Goal: Task Accomplishment & Management: Manage account settings

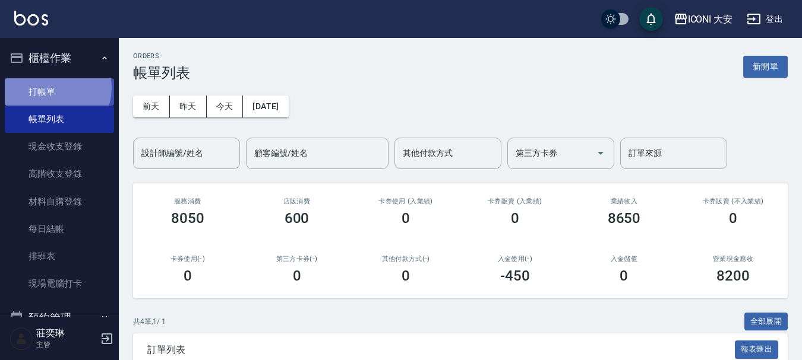
click at [49, 87] on link "打帳單" at bounding box center [59, 91] width 109 height 27
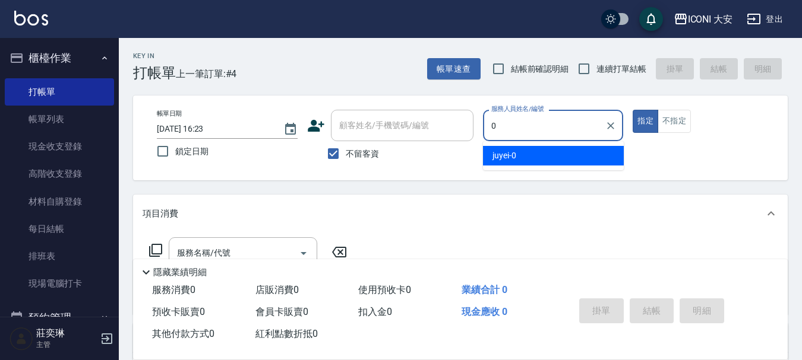
type input "juyei-0"
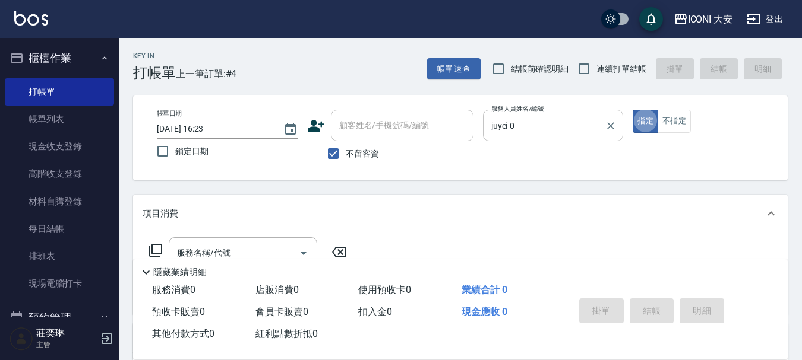
type button "true"
click at [641, 122] on button "指定" at bounding box center [645, 121] width 26 height 23
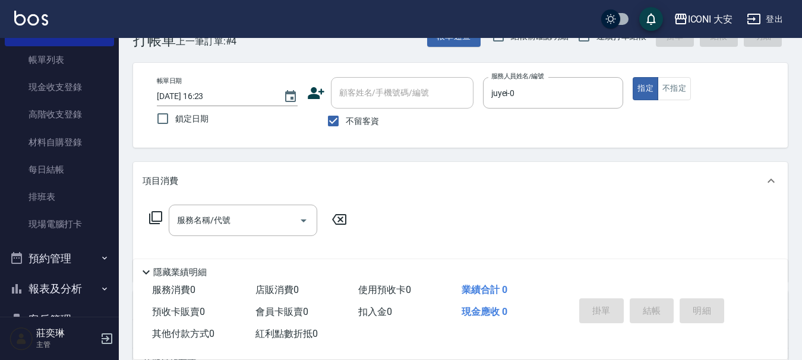
scroll to position [59, 0]
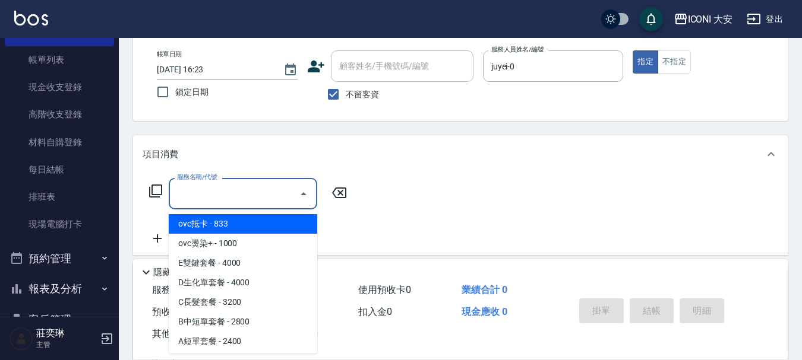
click at [242, 194] on input "服務名稱/代號" at bounding box center [234, 193] width 120 height 21
click at [152, 186] on icon at bounding box center [155, 191] width 13 height 13
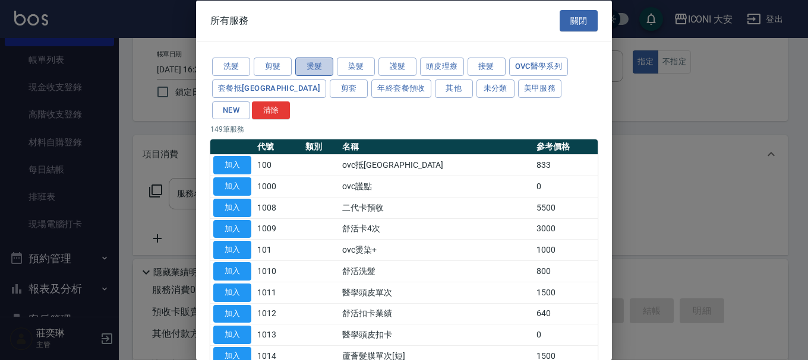
click at [315, 68] on button "燙髮" at bounding box center [314, 67] width 38 height 18
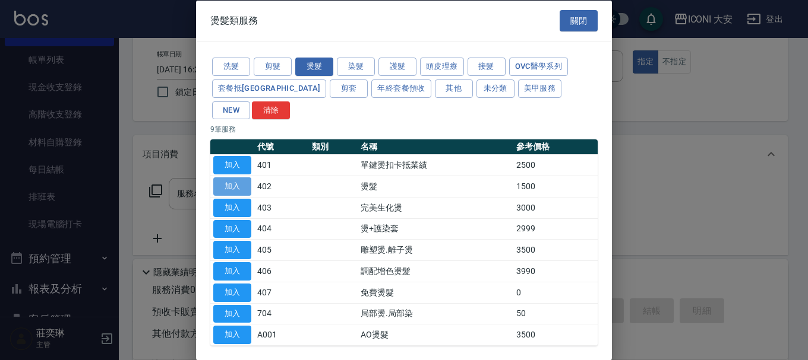
click at [226, 178] on button "加入" at bounding box center [232, 187] width 38 height 18
type input "燙髮(402)"
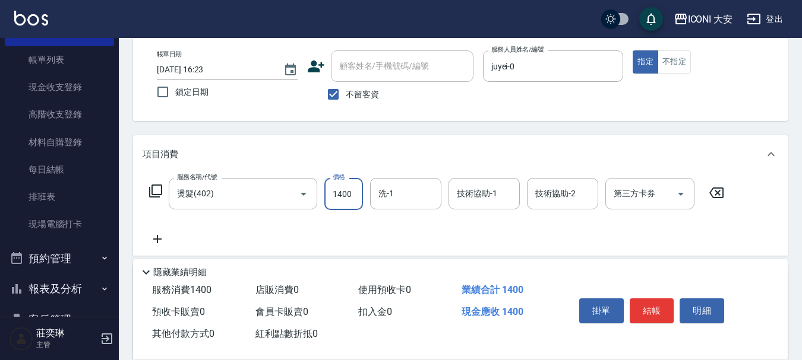
type input "1400"
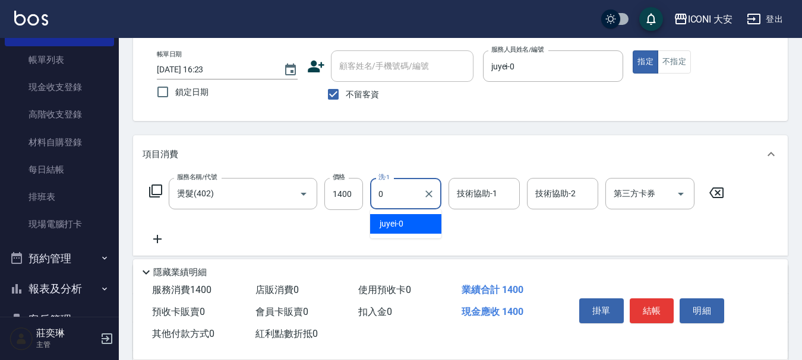
type input "juyei-0"
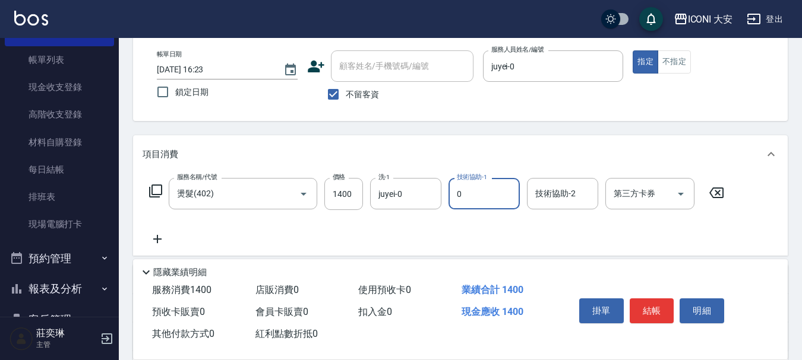
type input "juyei-0"
click at [156, 239] on icon at bounding box center [158, 239] width 30 height 14
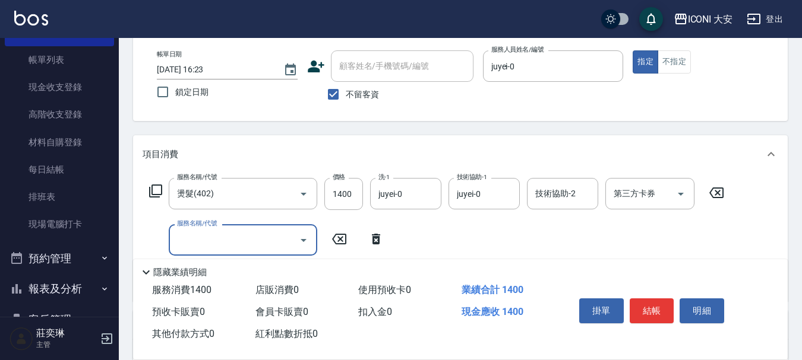
click at [160, 189] on icon at bounding box center [155, 191] width 14 height 14
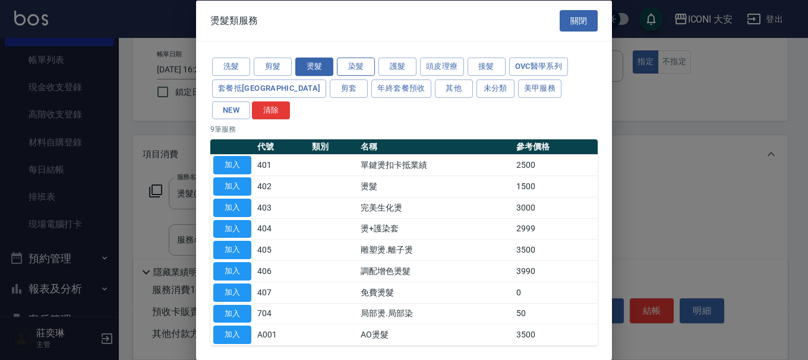
click at [364, 68] on button "染髮" at bounding box center [356, 67] width 38 height 18
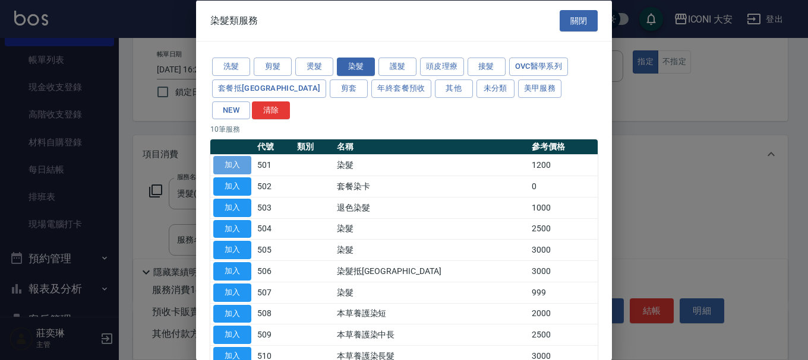
click at [243, 156] on button "加入" at bounding box center [232, 165] width 38 height 18
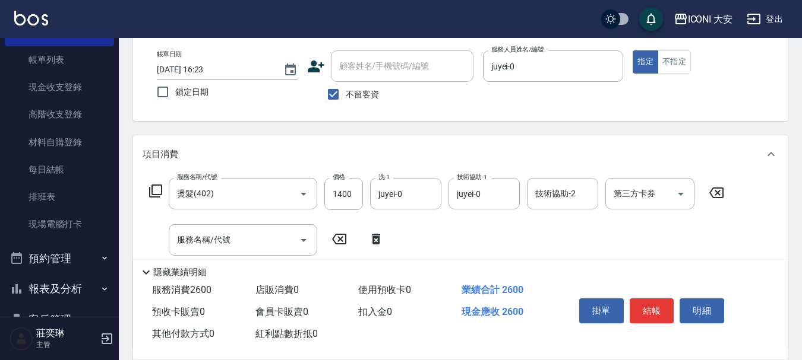
click at [372, 239] on icon at bounding box center [376, 239] width 30 height 14
type input "染髮(501)"
click at [353, 234] on input "1200" at bounding box center [343, 240] width 39 height 32
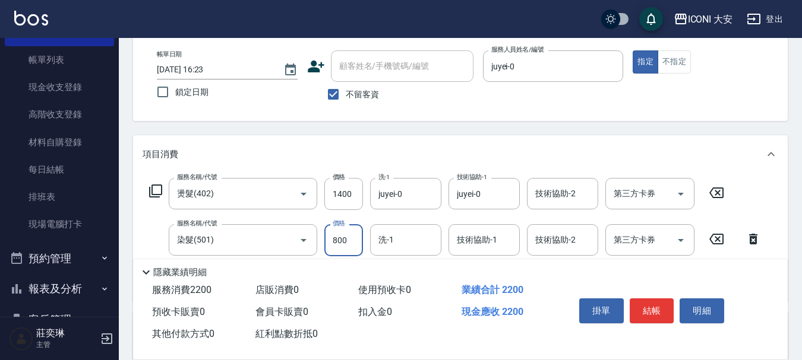
type input "800"
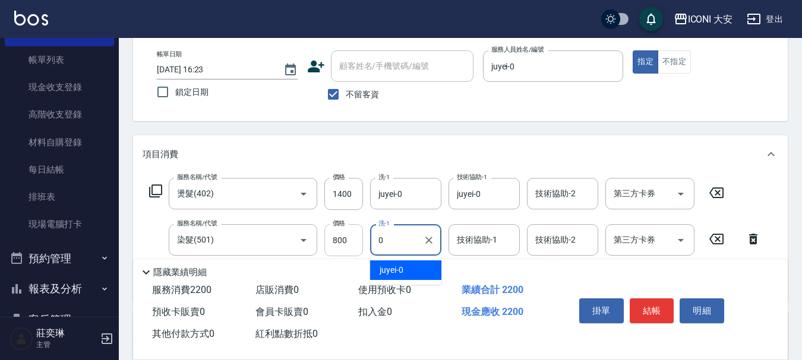
type input "juyei-0"
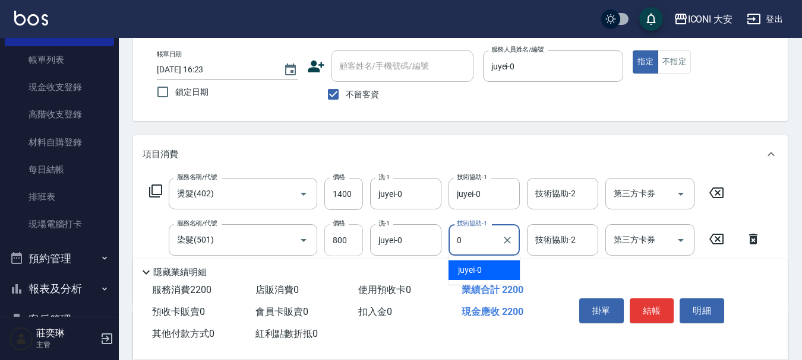
type input "juyei-0"
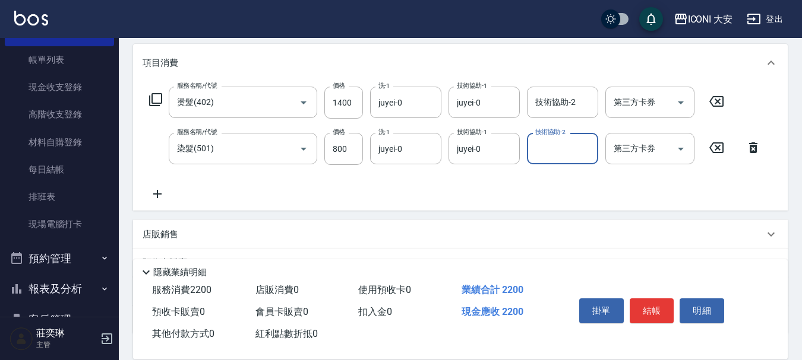
scroll to position [238, 0]
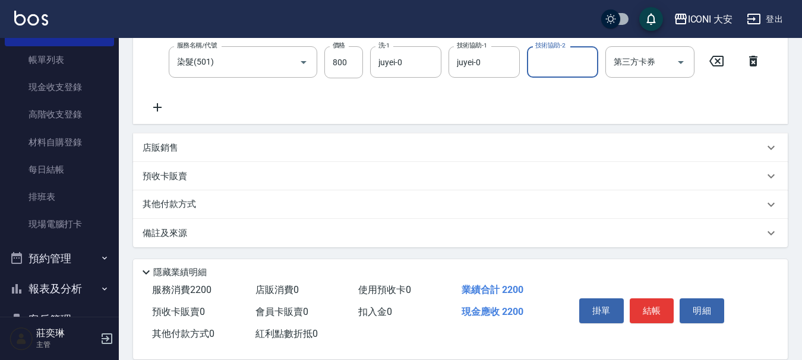
click at [186, 204] on p "其他付款方式" at bounding box center [172, 204] width 59 height 13
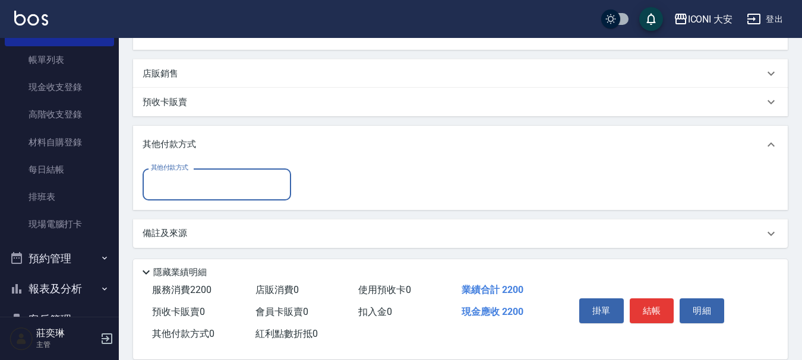
scroll to position [314, 0]
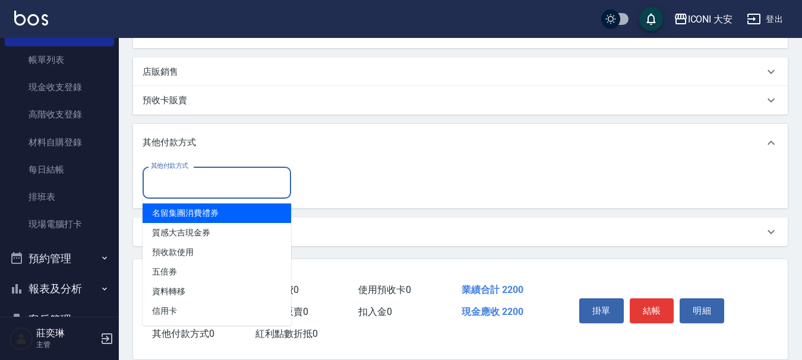
click at [203, 186] on input "其他付款方式" at bounding box center [217, 182] width 138 height 21
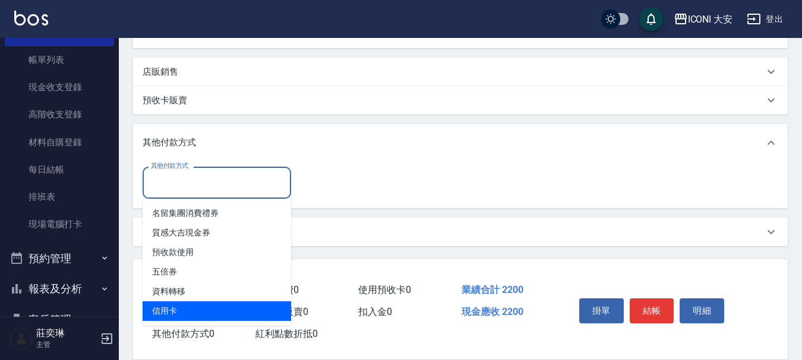
click at [168, 315] on span "信用卡" at bounding box center [217, 312] width 148 height 20
type input "信用卡"
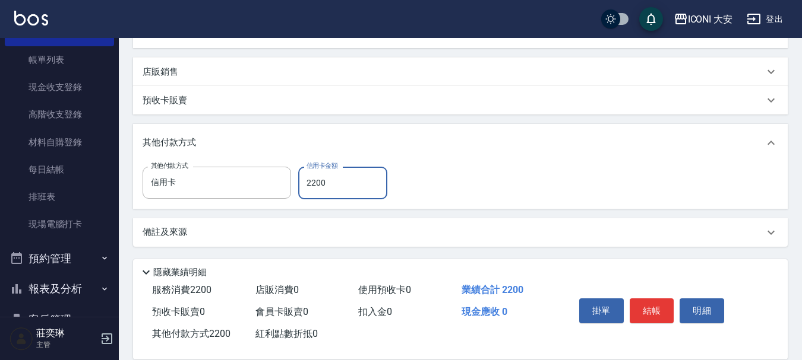
type input "2200"
click at [651, 306] on button "結帳" at bounding box center [651, 311] width 45 height 25
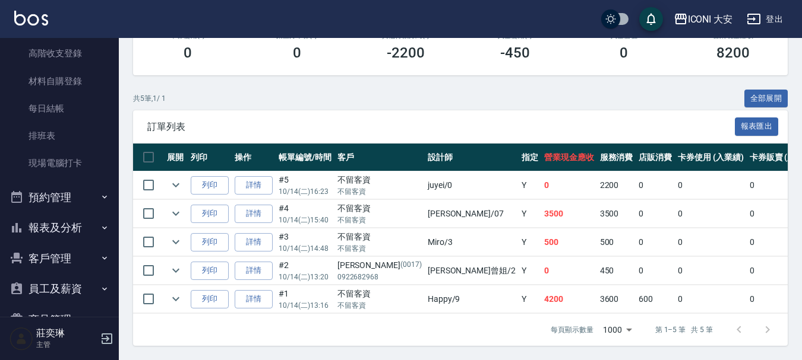
scroll to position [183, 0]
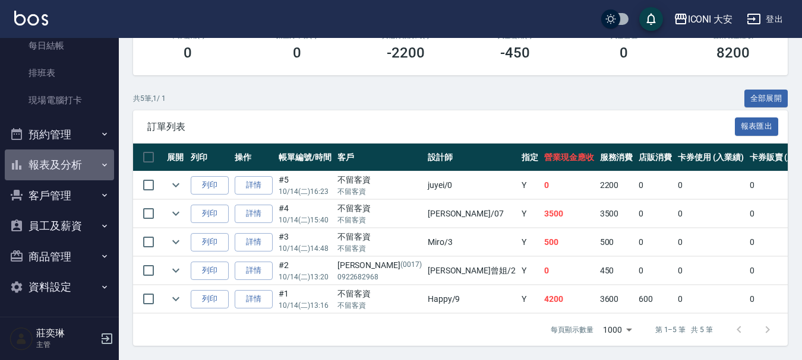
click at [68, 167] on button "報表及分析" at bounding box center [59, 165] width 109 height 31
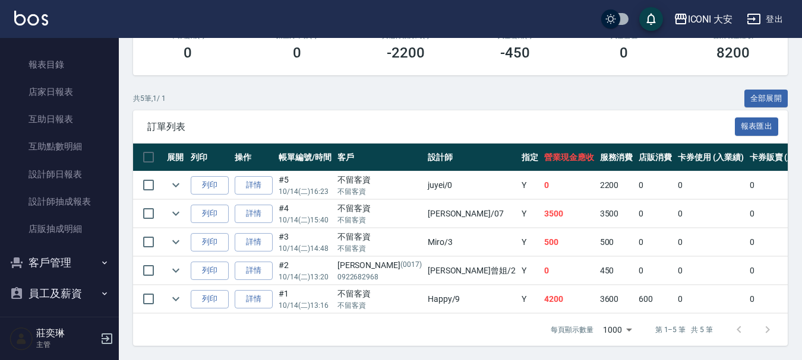
scroll to position [385, 0]
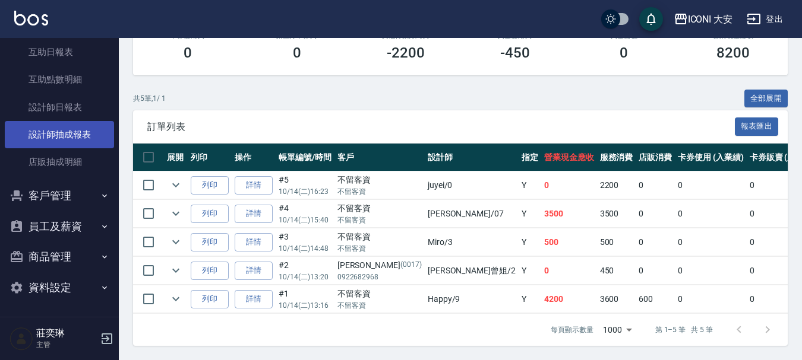
click at [78, 135] on link "設計師抽成報表" at bounding box center [59, 134] width 109 height 27
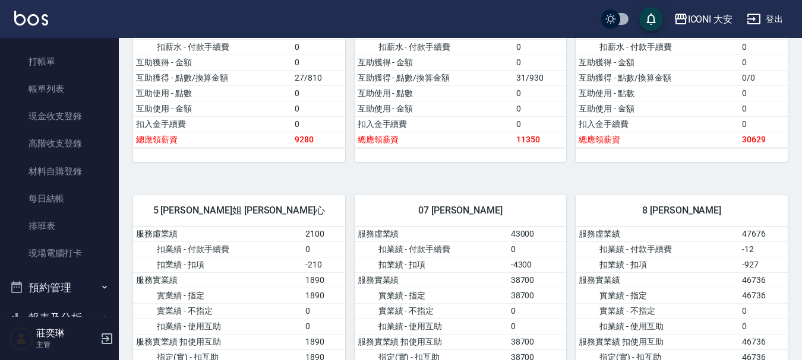
scroll to position [29, 0]
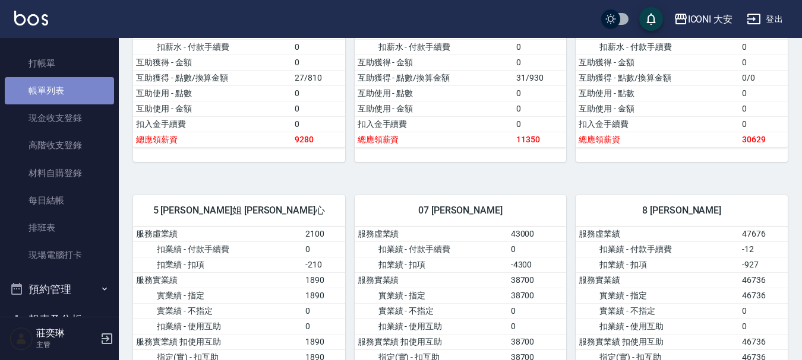
click at [60, 83] on link "帳單列表" at bounding box center [59, 90] width 109 height 27
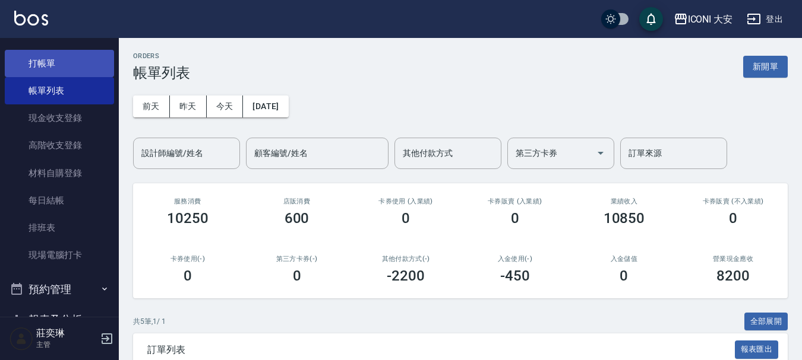
click at [46, 63] on link "打帳單" at bounding box center [59, 63] width 109 height 27
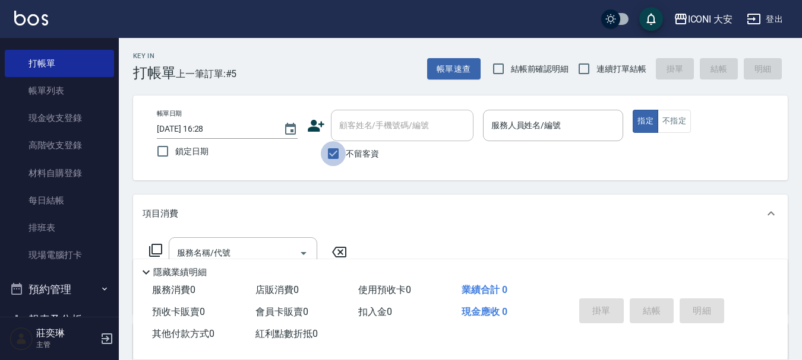
click at [337, 153] on input "不留客資" at bounding box center [333, 153] width 25 height 25
checkbox input "false"
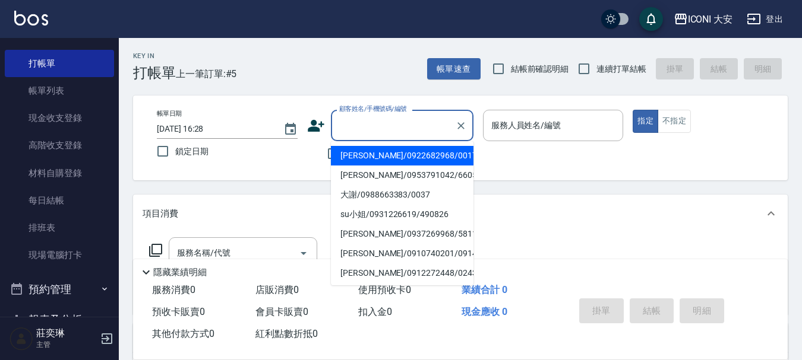
click at [346, 125] on input "顧客姓名/手機號碼/編號" at bounding box center [393, 125] width 114 height 21
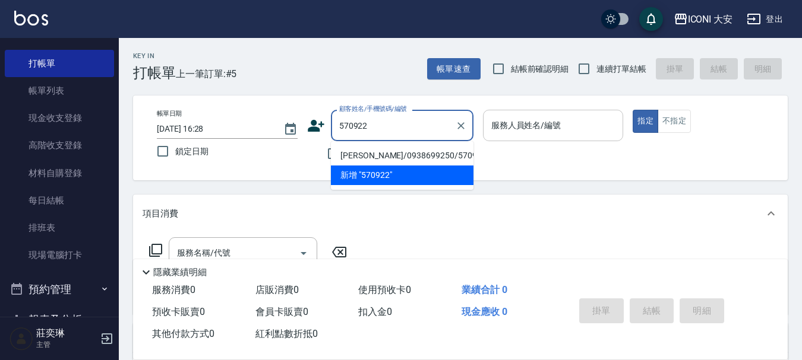
type input "570922"
click at [513, 119] on div "服務人員姓名/編號 服務人員姓名/編號" at bounding box center [553, 125] width 141 height 31
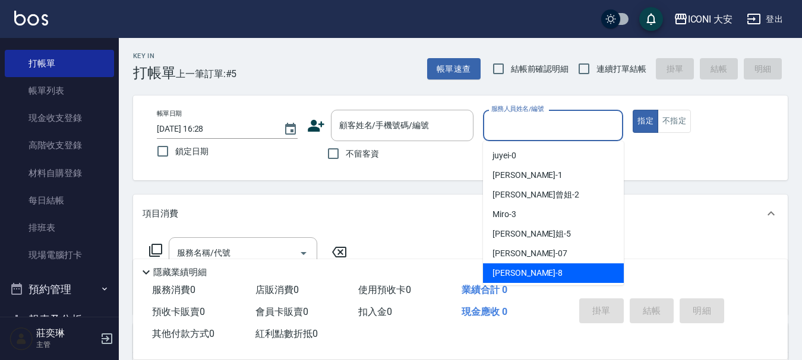
click at [506, 276] on span "Yulisa -8" at bounding box center [527, 273] width 70 height 12
type input "Yulisa-8"
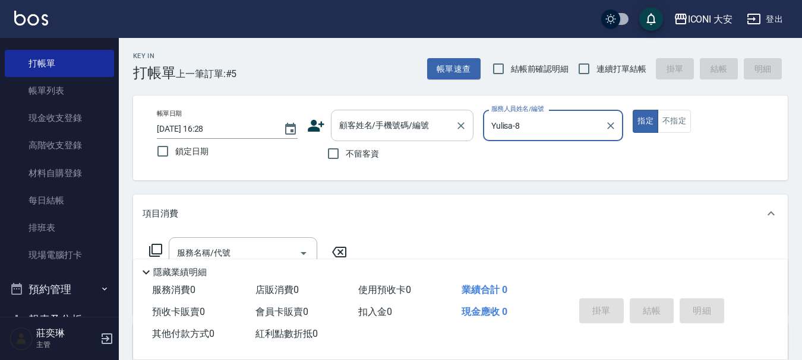
click at [381, 128] on input "顧客姓名/手機號碼/編號" at bounding box center [393, 125] width 114 height 21
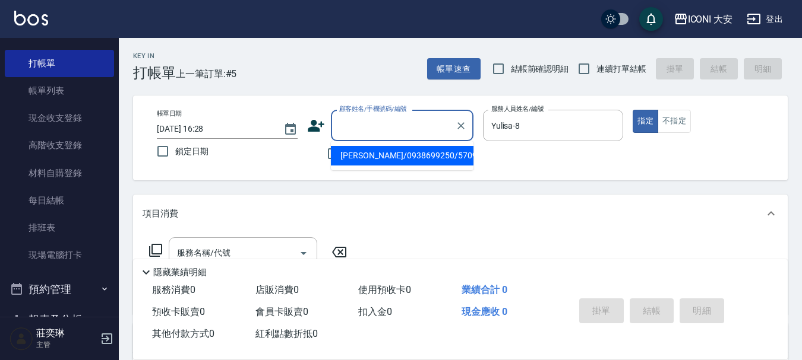
click at [399, 153] on li "[PERSON_NAME]/0938699250/570922" at bounding box center [402, 156] width 143 height 20
type input "[PERSON_NAME]/0938699250/570922"
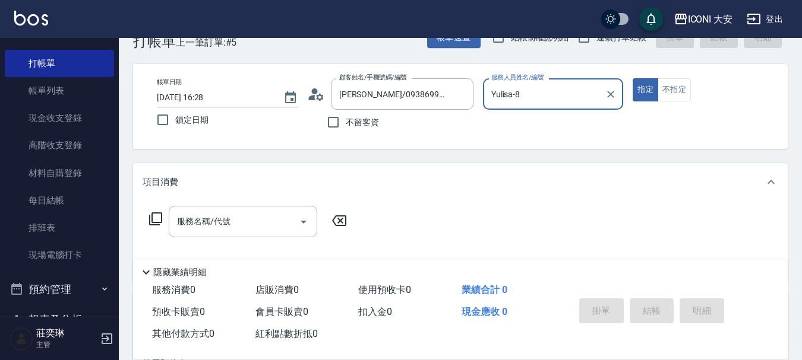
scroll to position [59, 0]
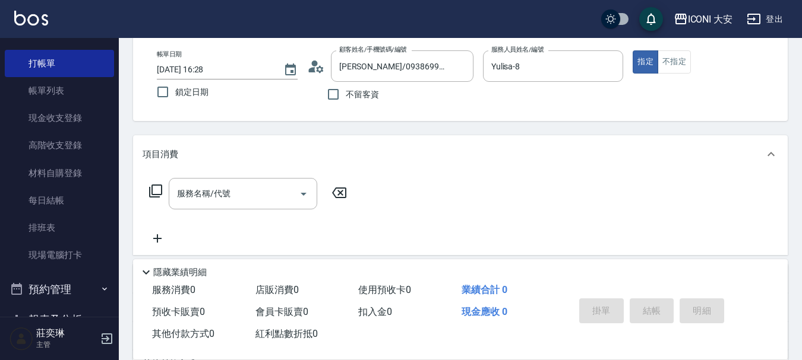
click at [153, 189] on icon at bounding box center [155, 191] width 14 height 14
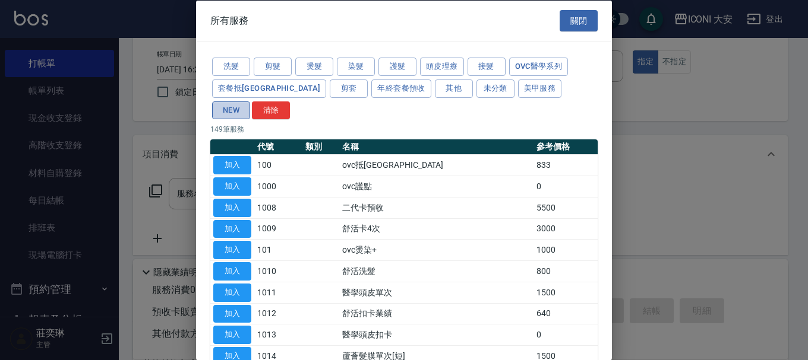
click at [250, 101] on button "NEW" at bounding box center [231, 110] width 38 height 18
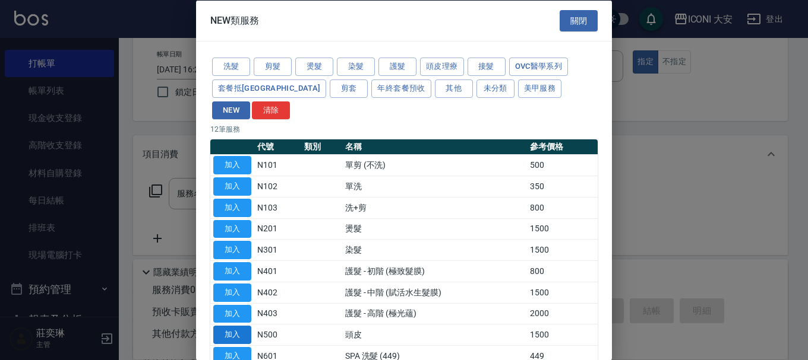
click at [234, 326] on button "加入" at bounding box center [232, 335] width 38 height 18
type input "頭皮(N500)"
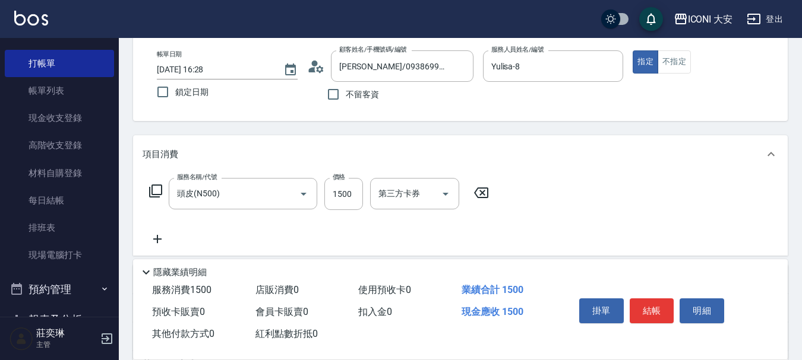
click at [152, 194] on icon at bounding box center [155, 191] width 13 height 13
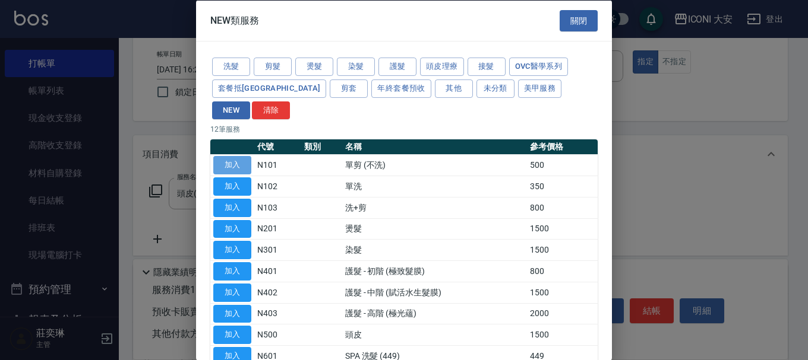
drag, startPoint x: 236, startPoint y: 138, endPoint x: 236, endPoint y: 145, distance: 7.7
click at [236, 156] on button "加入" at bounding box center [232, 165] width 38 height 18
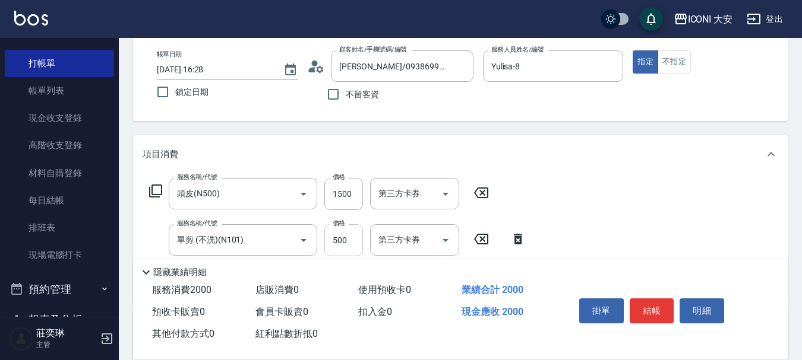
click at [356, 244] on input "500" at bounding box center [343, 240] width 39 height 32
type input "600"
click at [157, 188] on icon at bounding box center [155, 191] width 14 height 14
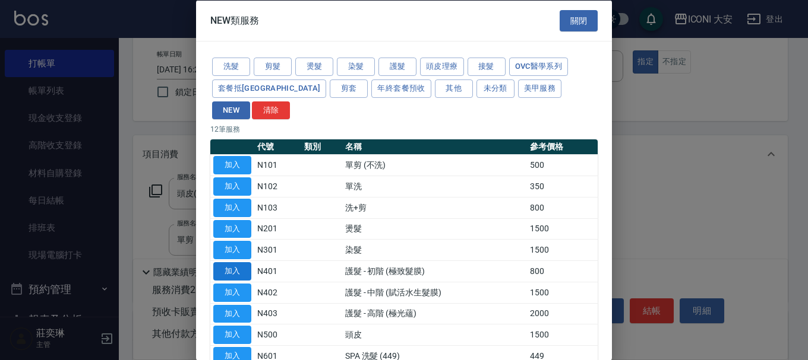
click at [233, 262] on button "加入" at bounding box center [232, 271] width 38 height 18
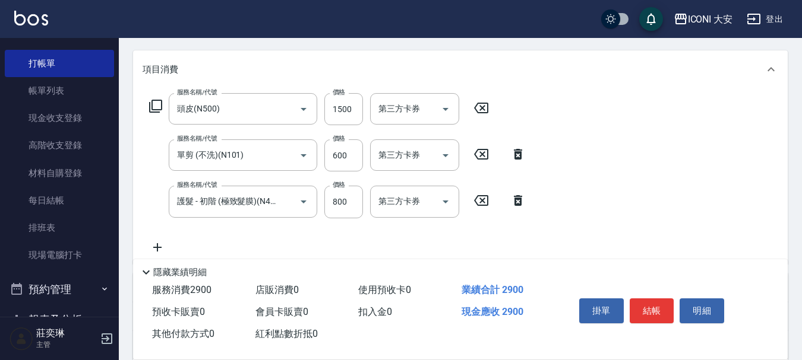
scroll to position [178, 0]
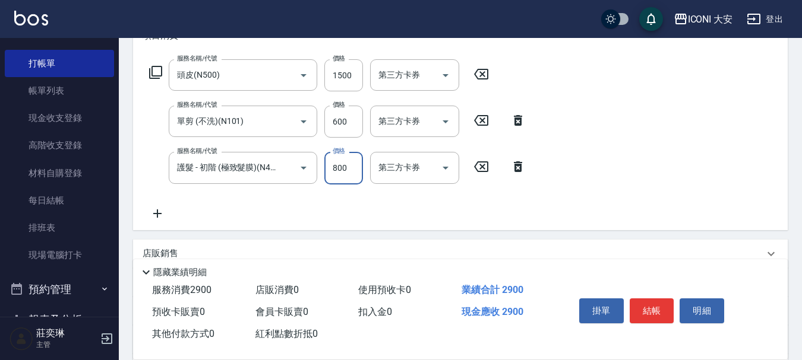
click at [354, 164] on input "800" at bounding box center [343, 168] width 39 height 32
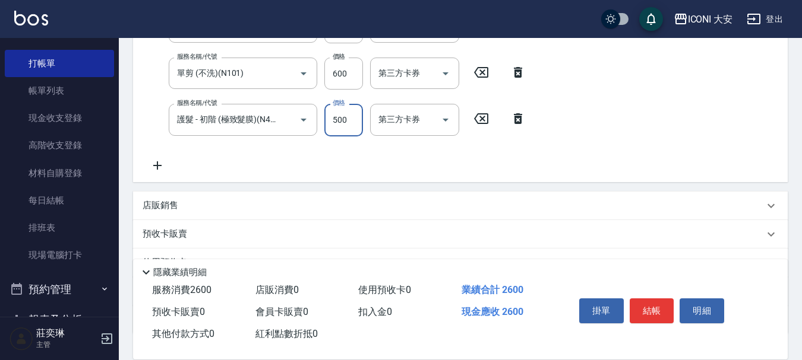
scroll to position [297, 0]
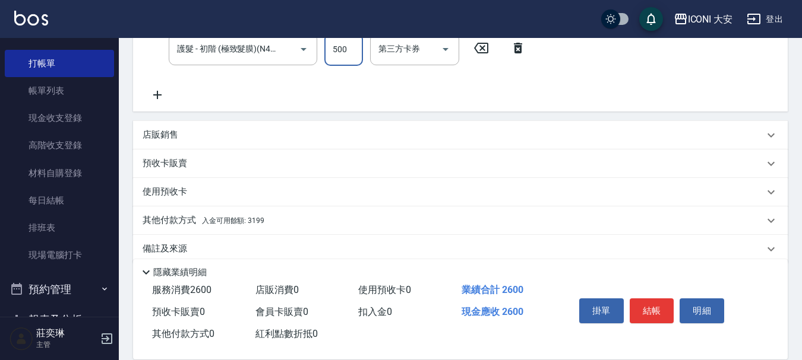
type input "500"
click at [182, 220] on p "其他付款方式 入金可用餘額: 3199" at bounding box center [204, 220] width 122 height 13
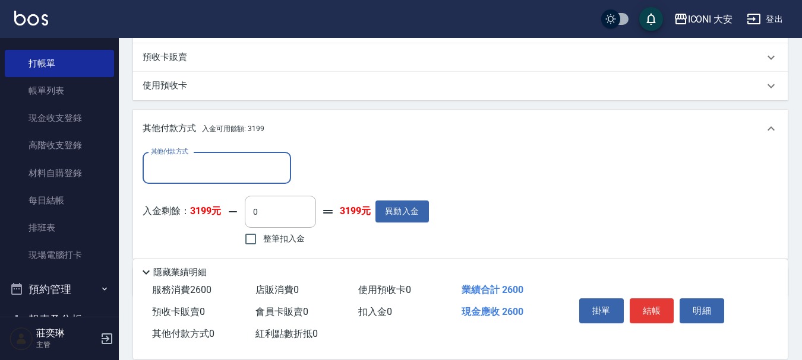
scroll to position [416, 0]
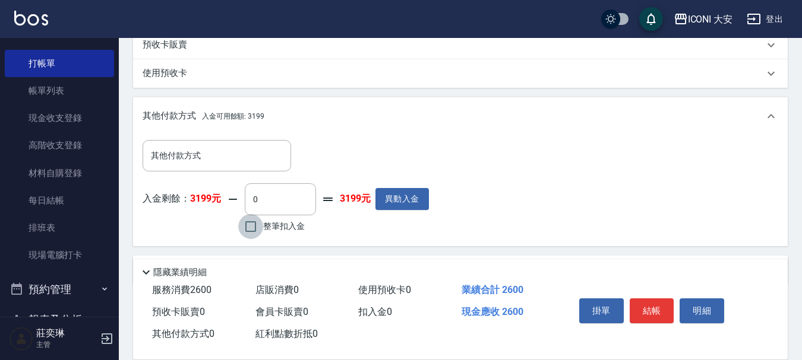
click at [257, 229] on input "整筆扣入金" at bounding box center [250, 226] width 25 height 25
checkbox input "true"
type input "2600"
click at [659, 308] on button "結帳" at bounding box center [651, 311] width 45 height 25
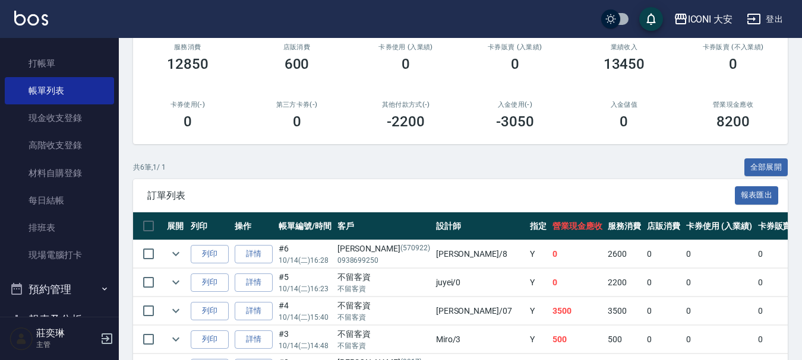
scroll to position [238, 0]
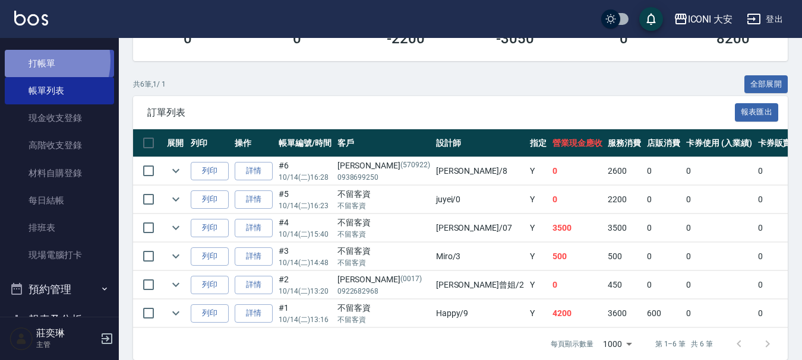
click at [40, 61] on link "打帳單" at bounding box center [59, 63] width 109 height 27
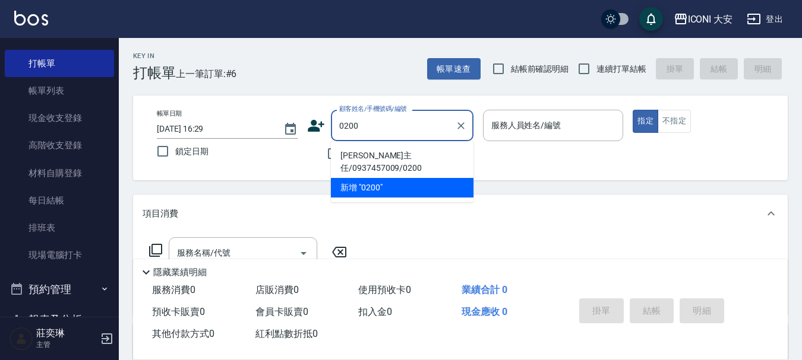
click at [379, 157] on li "[PERSON_NAME]主任/0937457009/0200" at bounding box center [402, 162] width 143 height 32
type input "[PERSON_NAME]主任/0937457009/0200"
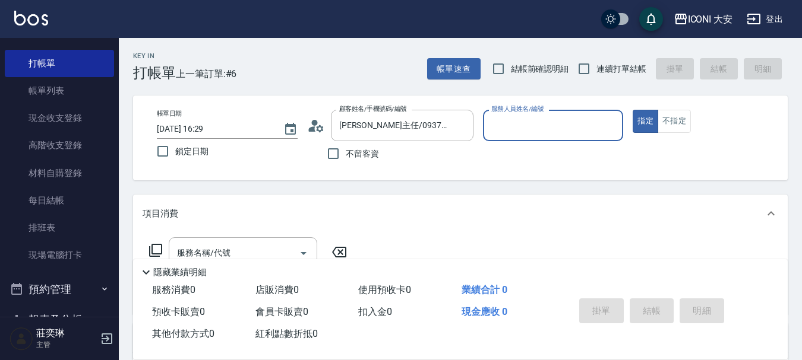
type input "Happy-9"
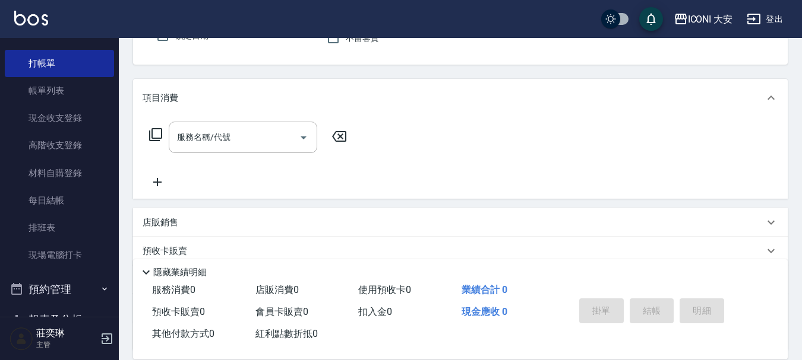
scroll to position [119, 0]
click at [249, 133] on input "服務名稱/代號" at bounding box center [234, 134] width 120 height 21
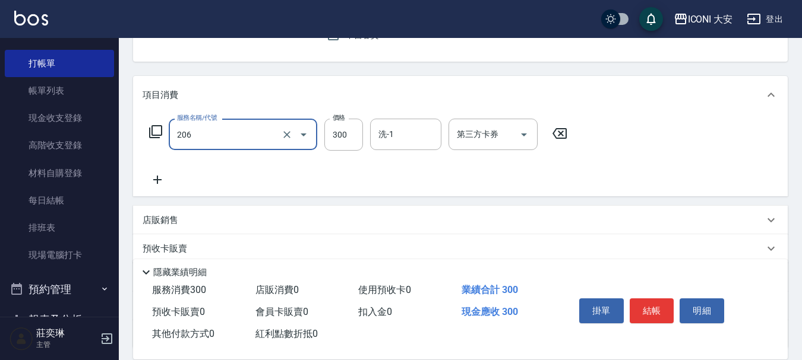
type input "洗髮(206)"
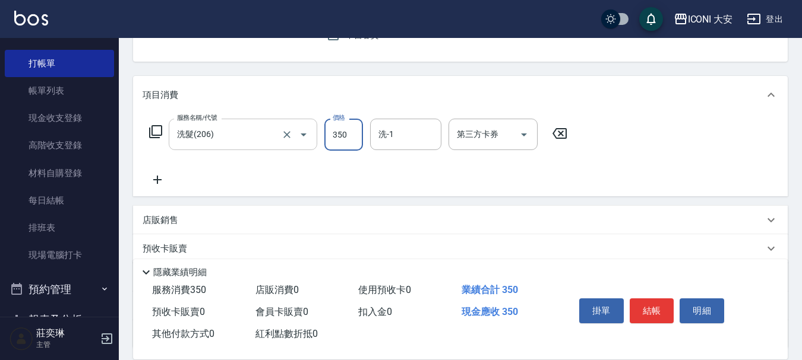
type input "350"
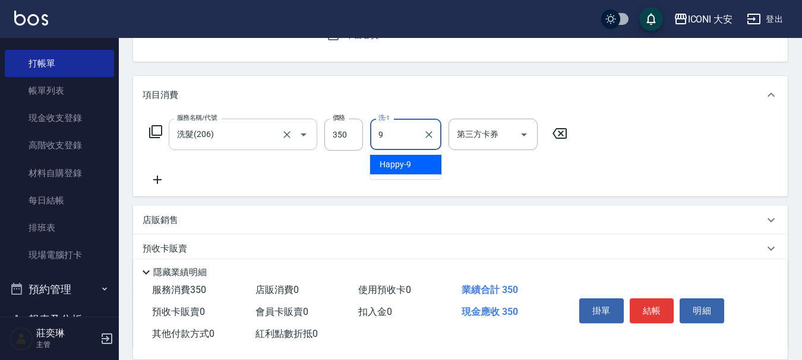
type input "Happy-9"
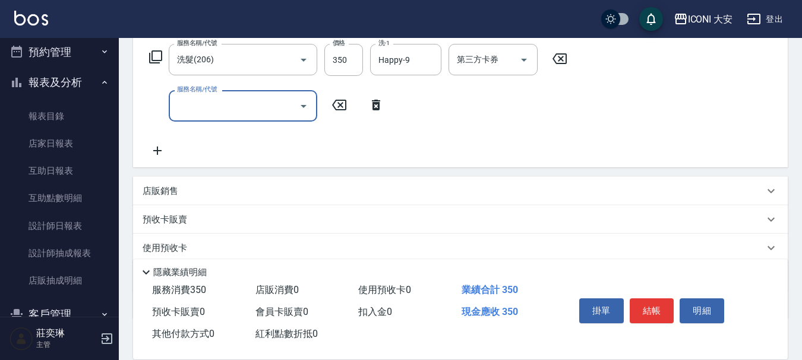
scroll to position [267, 0]
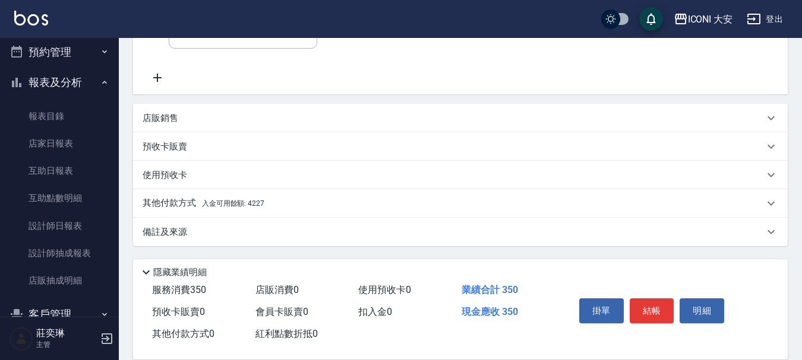
click at [237, 198] on p "其他付款方式 入金可用餘額: 4227" at bounding box center [204, 203] width 122 height 13
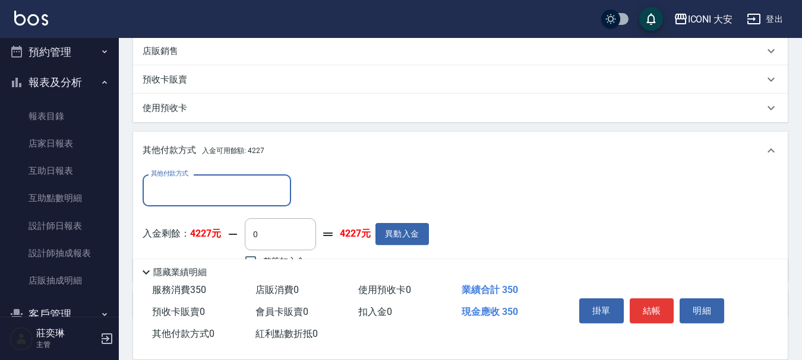
scroll to position [407, 0]
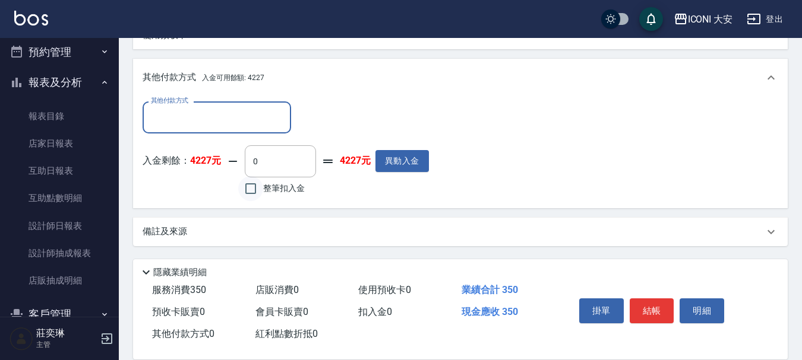
click at [257, 191] on input "整筆扣入金" at bounding box center [250, 188] width 25 height 25
checkbox input "true"
type input "350"
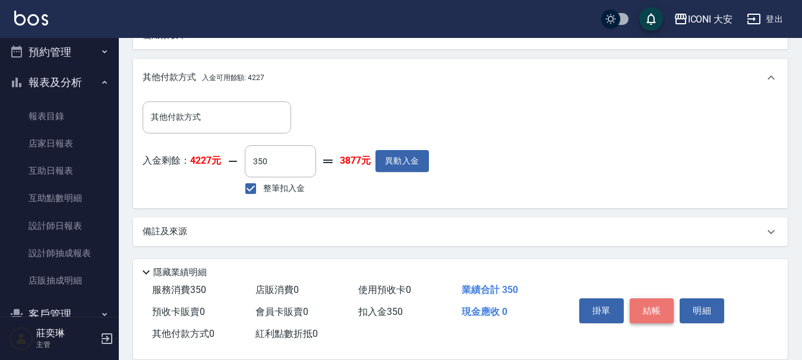
click at [649, 314] on button "結帳" at bounding box center [651, 311] width 45 height 25
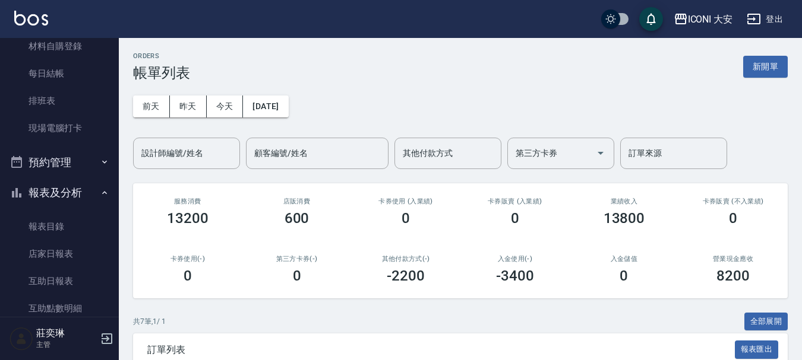
scroll to position [29, 0]
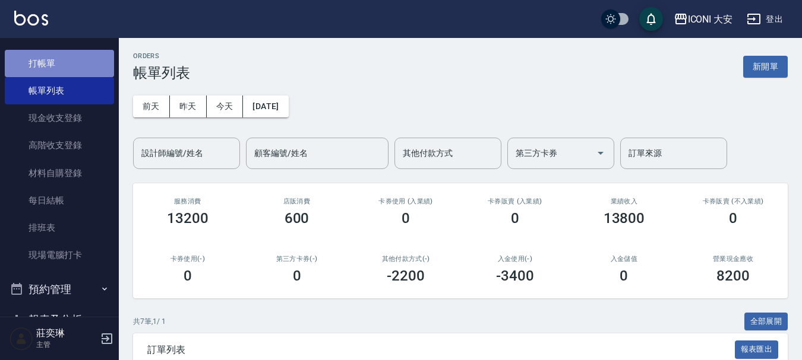
click at [67, 68] on link "打帳單" at bounding box center [59, 63] width 109 height 27
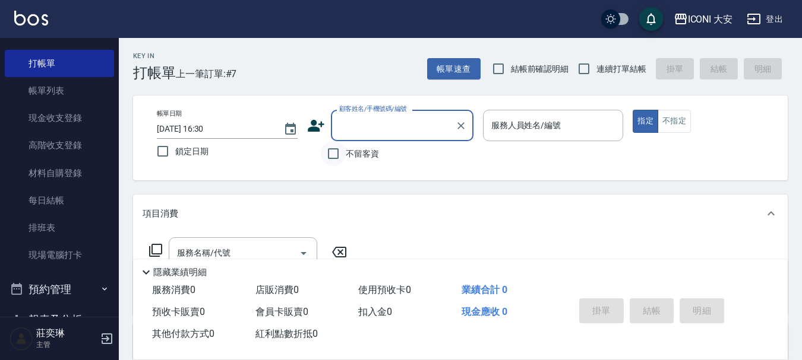
click at [327, 149] on input "不留客資" at bounding box center [333, 153] width 25 height 25
checkbox input "true"
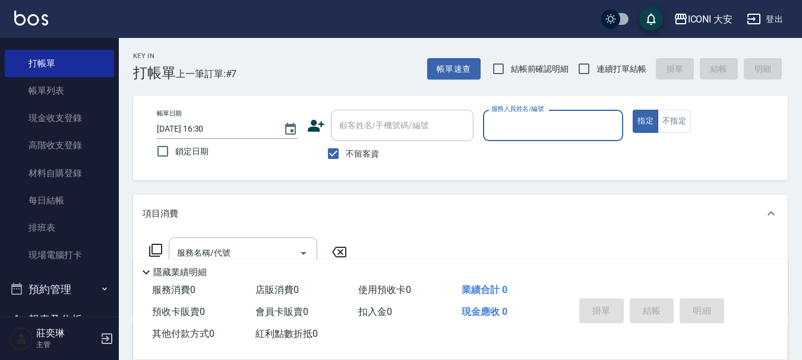
click at [509, 116] on div "服務人員姓名/編號" at bounding box center [553, 125] width 141 height 31
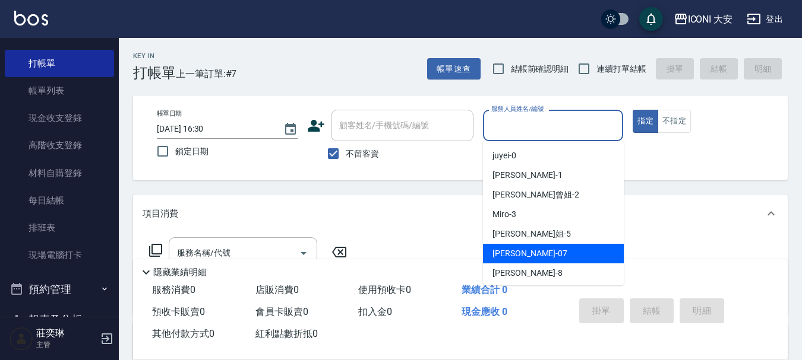
scroll to position [22, 0]
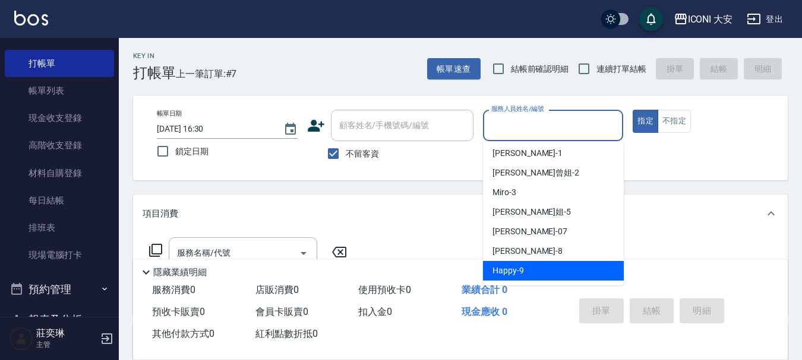
click at [506, 265] on span "Happy -9" at bounding box center [507, 271] width 31 height 12
type input "Happy-9"
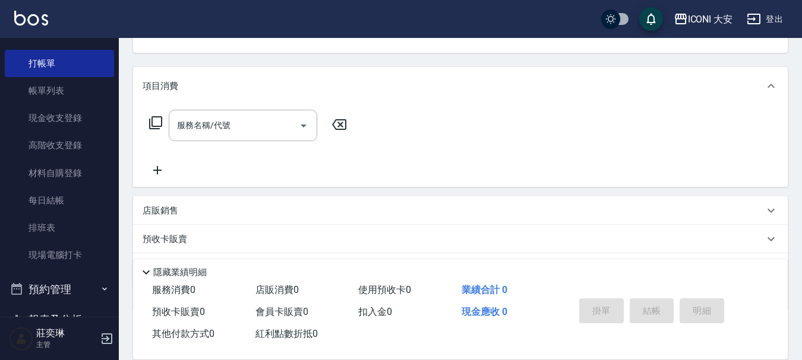
scroll to position [178, 0]
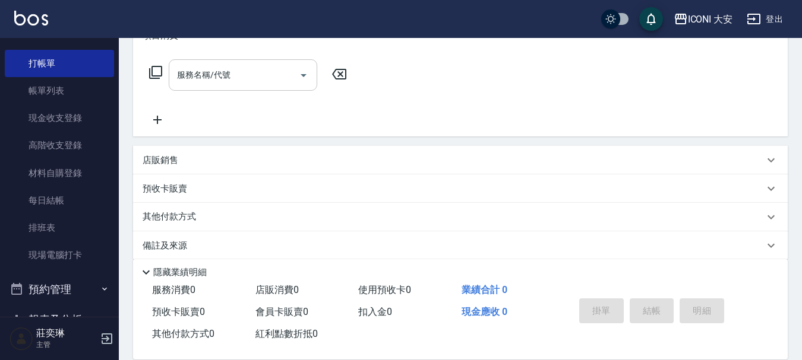
click at [274, 89] on div "服務名稱/代號" at bounding box center [243, 74] width 148 height 31
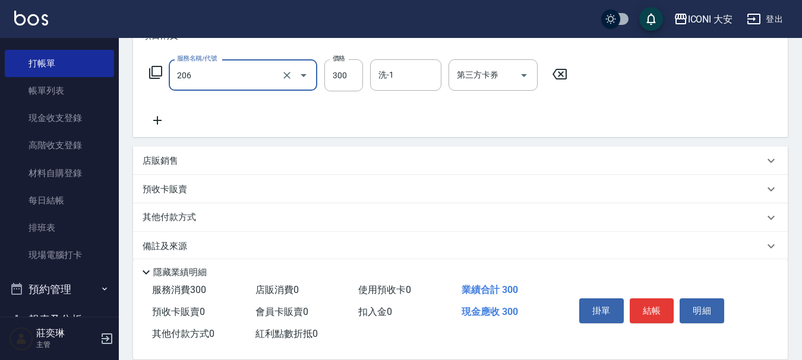
type input "洗髮(206)"
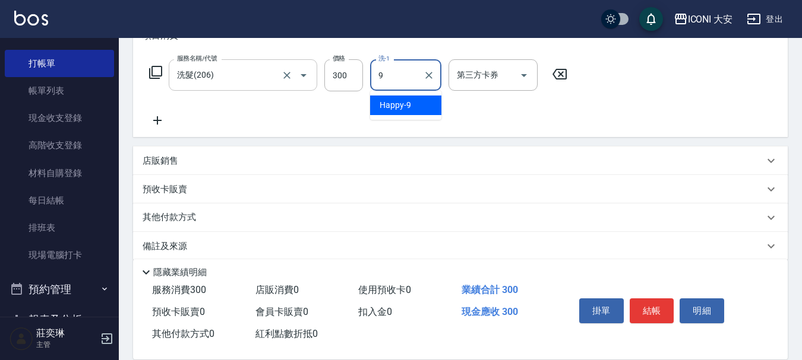
type input "Happy-9"
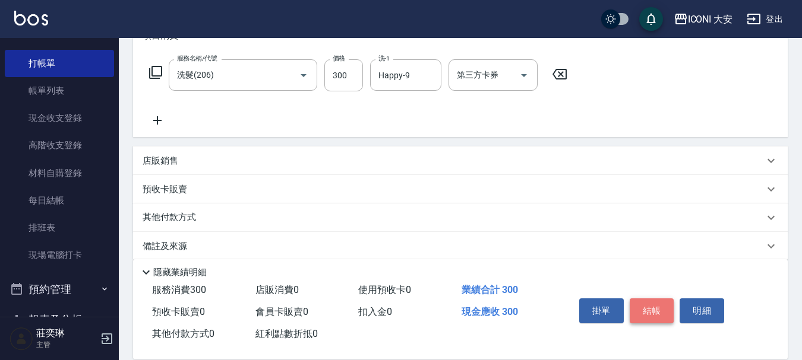
click at [641, 304] on button "結帳" at bounding box center [651, 311] width 45 height 25
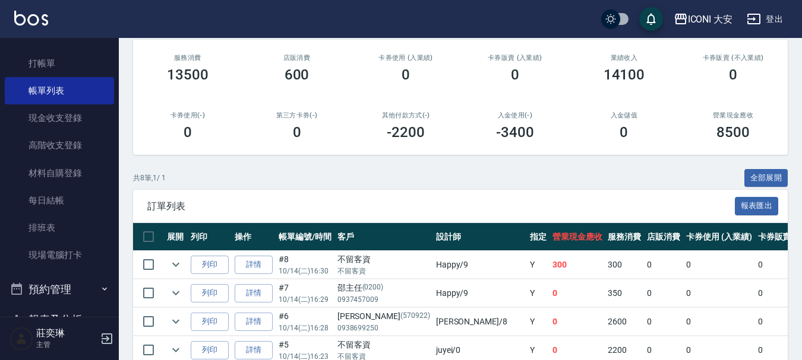
scroll to position [178, 0]
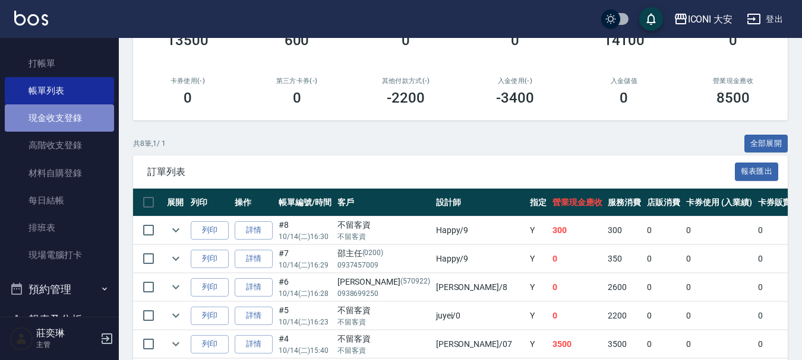
click at [62, 112] on link "現金收支登錄" at bounding box center [59, 118] width 109 height 27
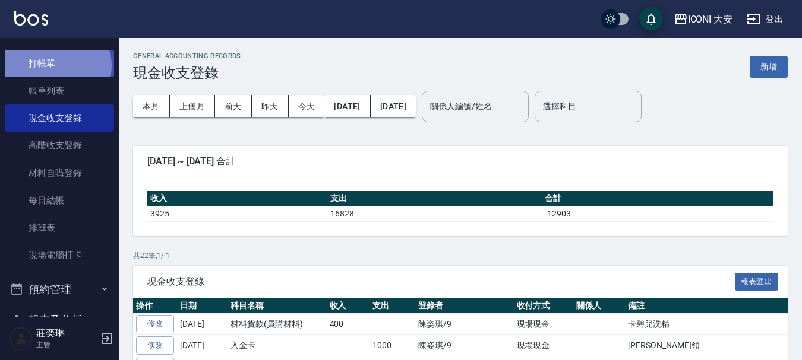
click at [56, 66] on link "打帳單" at bounding box center [59, 63] width 109 height 27
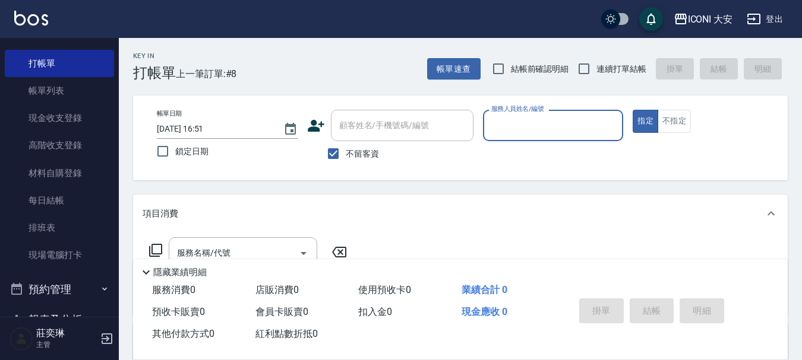
click at [571, 132] on input "服務人員姓名/編號" at bounding box center [553, 125] width 130 height 21
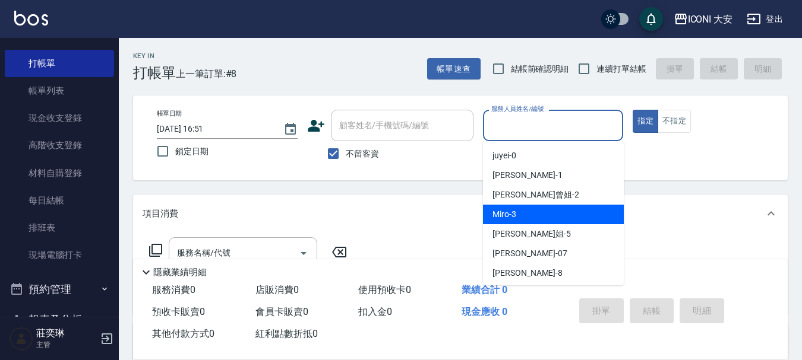
click at [538, 215] on div "Miro -3" at bounding box center [553, 215] width 141 height 20
type input "Miro-3"
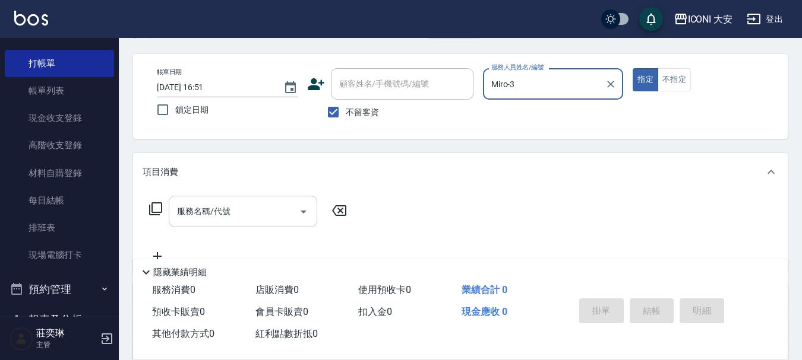
scroll to position [59, 0]
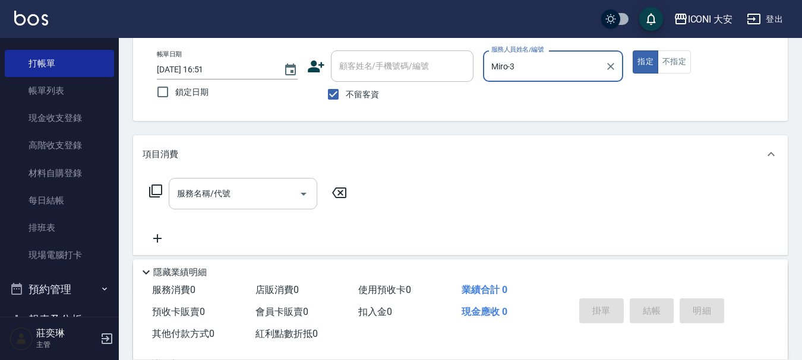
click at [172, 188] on div "服務名稱/代號" at bounding box center [243, 193] width 148 height 31
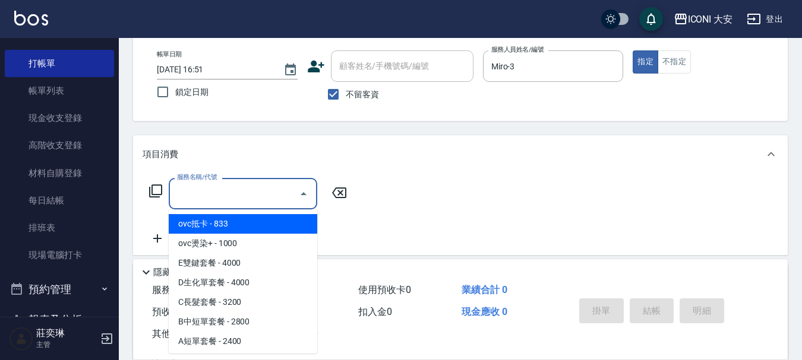
click at [138, 189] on div "服務名稱/代號 服務名稱/代號" at bounding box center [460, 214] width 654 height 82
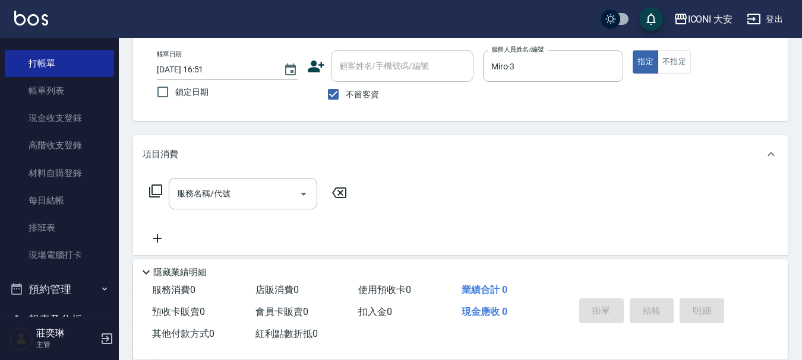
click at [156, 192] on icon at bounding box center [155, 191] width 14 height 14
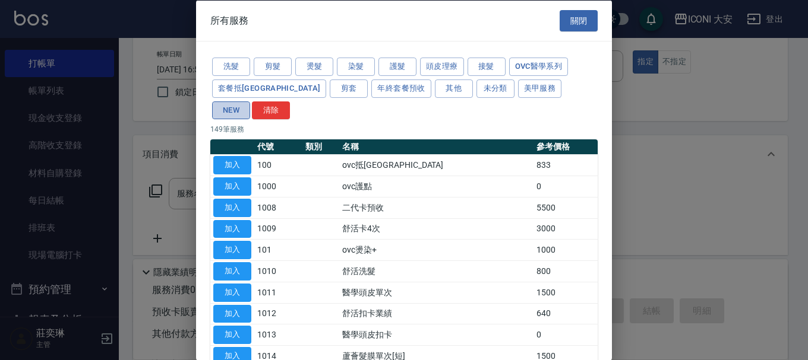
click at [250, 101] on button "NEW" at bounding box center [231, 110] width 38 height 18
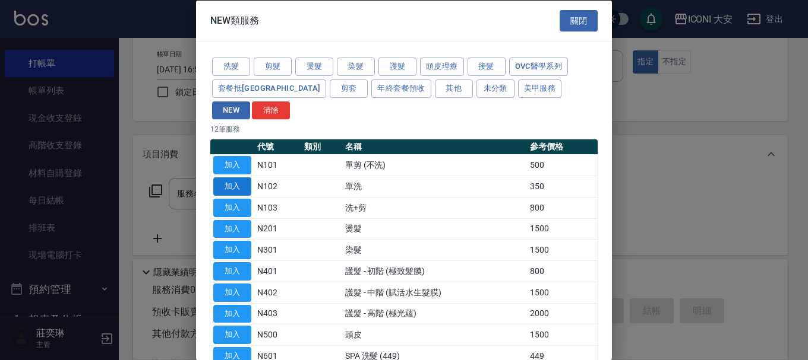
click at [232, 178] on button "加入" at bounding box center [232, 187] width 38 height 18
type input "單洗(N102)"
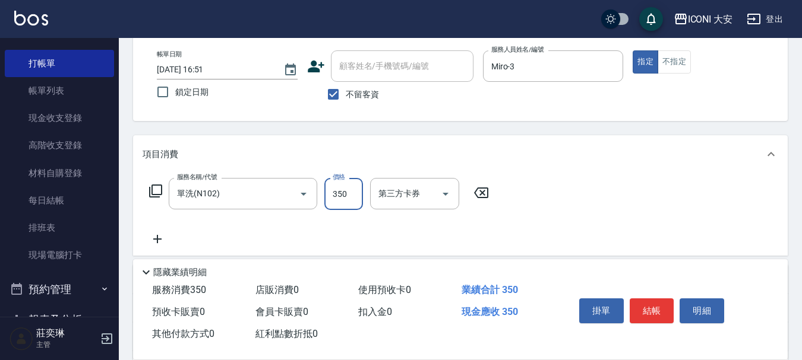
drag, startPoint x: 359, startPoint y: 193, endPoint x: 346, endPoint y: 191, distance: 12.7
click at [359, 193] on input "350" at bounding box center [343, 194] width 39 height 32
type input "500"
click at [660, 337] on div "掛單 結帳 明細" at bounding box center [666, 313] width 213 height 66
click at [661, 318] on button "結帳" at bounding box center [651, 311] width 45 height 25
